Goal: Use online tool/utility: Utilize a website feature to perform a specific function

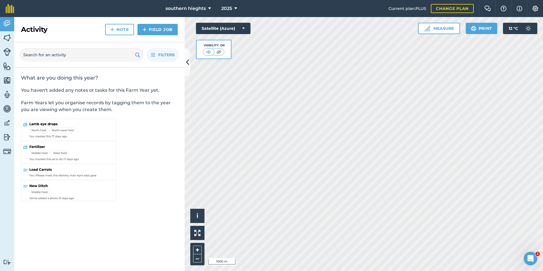
click at [170, 75] on div "Activity Fields Livestock Features Maps Team Vehicles Data Reporting Billing Tu…" at bounding box center [271, 144] width 543 height 254
click at [188, 65] on icon at bounding box center [187, 62] width 3 height 10
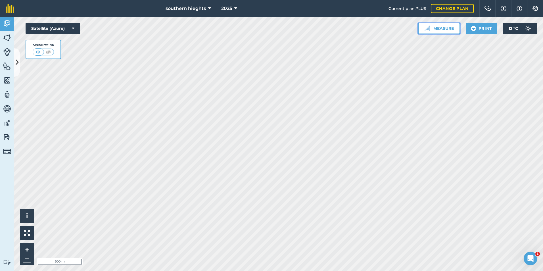
click at [435, 28] on button "Measure" at bounding box center [439, 28] width 42 height 11
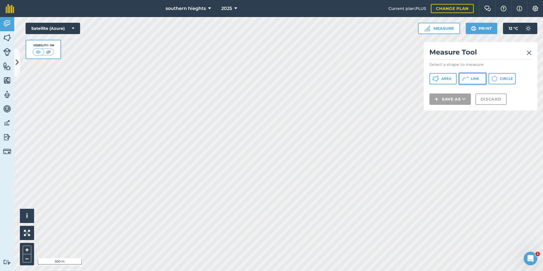
click at [468, 78] on icon at bounding box center [465, 78] width 7 height 7
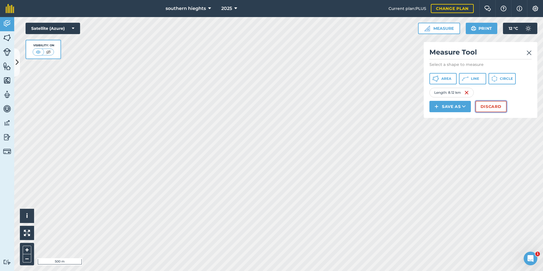
click at [488, 104] on button "Discard" at bounding box center [490, 106] width 31 height 11
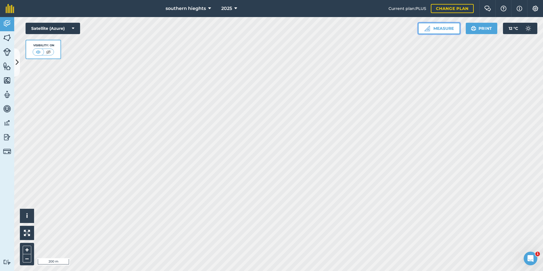
click at [432, 29] on button "Measure" at bounding box center [439, 28] width 42 height 11
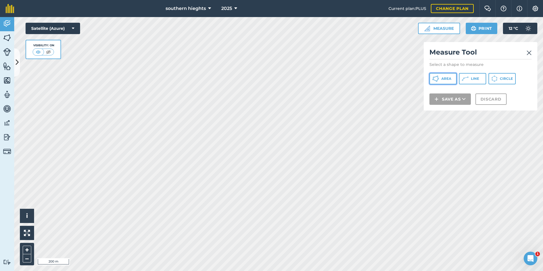
click at [441, 74] on button "Area" at bounding box center [442, 78] width 27 height 11
click at [439, 80] on icon at bounding box center [435, 78] width 7 height 7
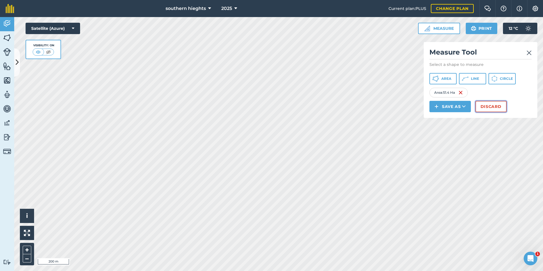
click at [488, 106] on button "Discard" at bounding box center [490, 106] width 31 height 11
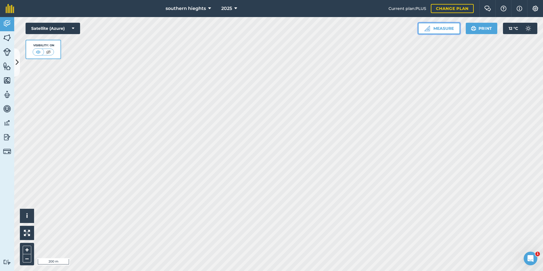
click at [429, 33] on button "Measure" at bounding box center [439, 28] width 42 height 11
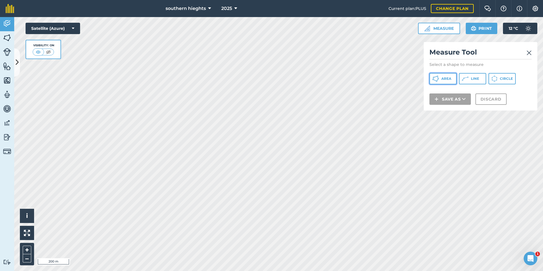
click at [440, 79] on button "Area" at bounding box center [442, 78] width 27 height 11
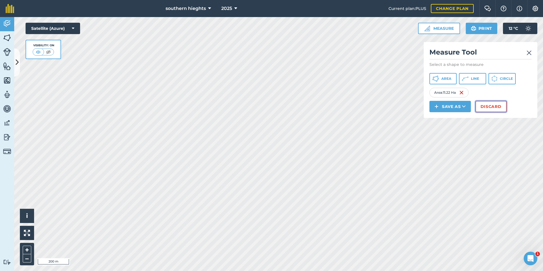
click at [495, 105] on button "Discard" at bounding box center [490, 106] width 31 height 11
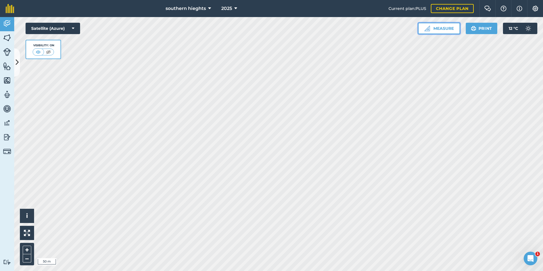
click at [438, 28] on button "Measure" at bounding box center [439, 28] width 42 height 11
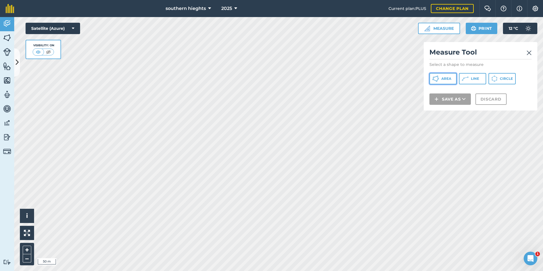
click at [448, 80] on span "Area" at bounding box center [446, 78] width 10 height 5
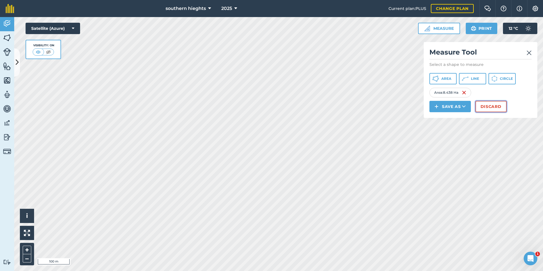
click at [483, 107] on button "Discard" at bounding box center [490, 106] width 31 height 11
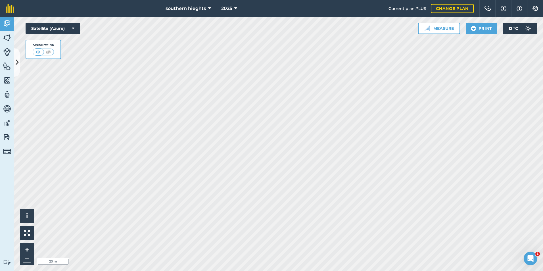
click at [0, 135] on html "southern hieghts 2025 Current plan : PLUS Change plan Farm Chat Help Info Setti…" at bounding box center [271, 135] width 543 height 271
click at [121, 19] on div "Click to start drawing i © 2025 TomTom, Microsoft 50 m + – Satellite (Azure) Vi…" at bounding box center [278, 144] width 529 height 254
drag, startPoint x: 74, startPoint y: 26, endPoint x: 193, endPoint y: 285, distance: 285.7
click at [193, 271] on html "southern hieghts 2025 Current plan : PLUS Change plan Farm Chat Help Info Setti…" at bounding box center [271, 135] width 543 height 271
click at [442, 29] on button "Measure" at bounding box center [439, 28] width 42 height 11
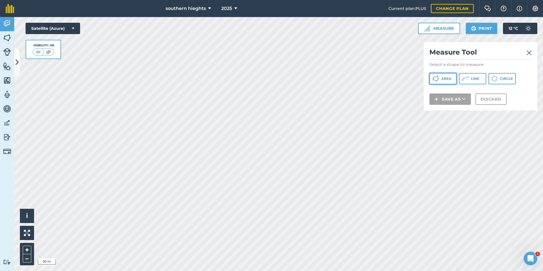
click at [442, 76] on button "Area" at bounding box center [442, 78] width 27 height 11
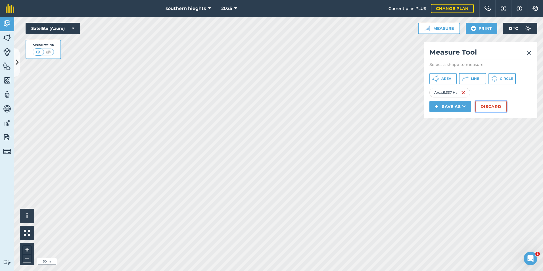
click at [495, 105] on button "Discard" at bounding box center [490, 106] width 31 height 11
